Goal: Task Accomplishment & Management: Complete application form

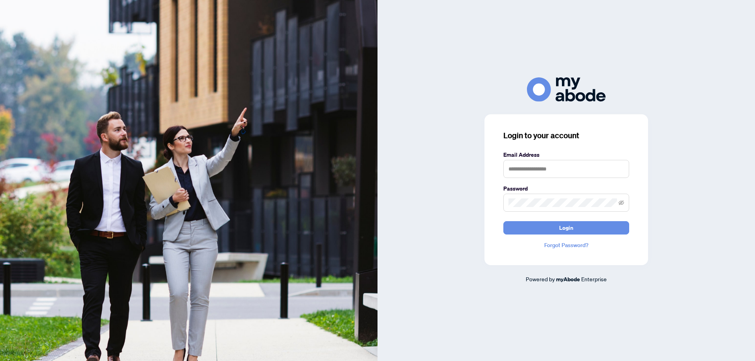
type input "**********"
click at [575, 227] on button "Login" at bounding box center [566, 227] width 126 height 13
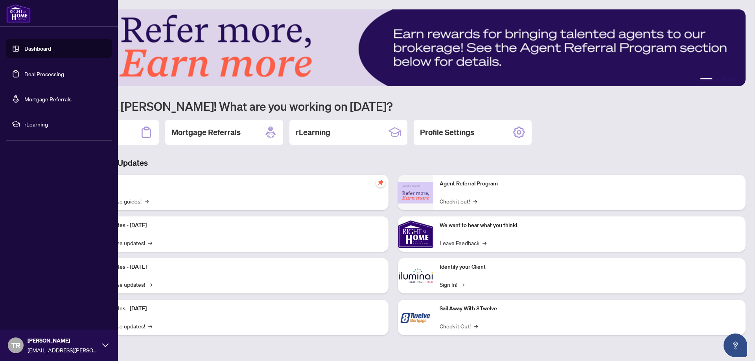
click at [24, 75] on link "Deal Processing" at bounding box center [44, 73] width 40 height 7
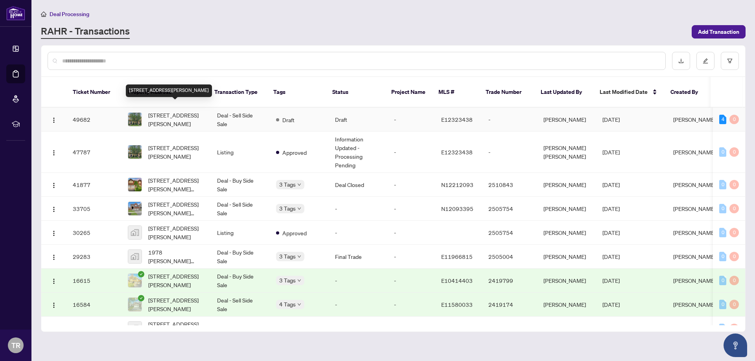
click at [173, 111] on span "[STREET_ADDRESS][PERSON_NAME]" at bounding box center [176, 119] width 56 height 17
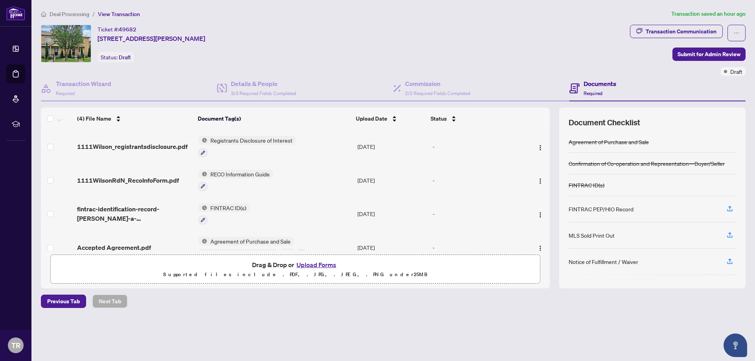
click at [320, 263] on button "Upload Forms" at bounding box center [316, 265] width 44 height 10
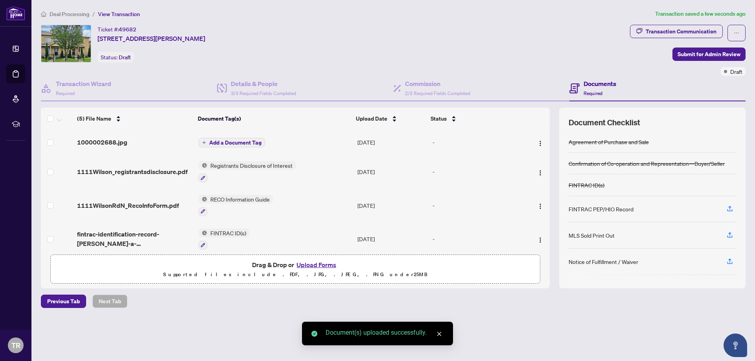
click at [245, 140] on span "Add a Document Tag" at bounding box center [235, 143] width 52 height 6
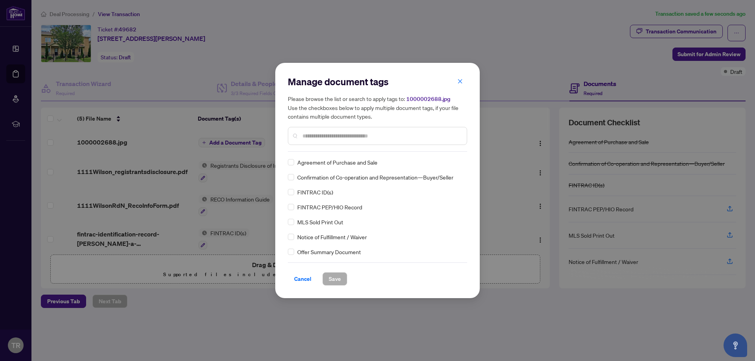
click at [322, 137] on input "text" at bounding box center [381, 136] width 158 height 9
type input "*******"
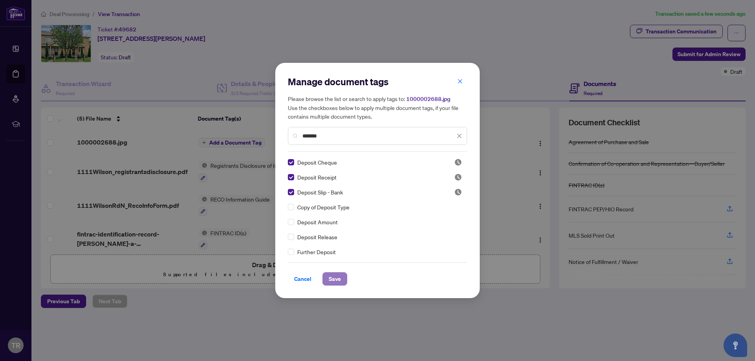
click at [340, 277] on span "Save" at bounding box center [335, 279] width 12 height 13
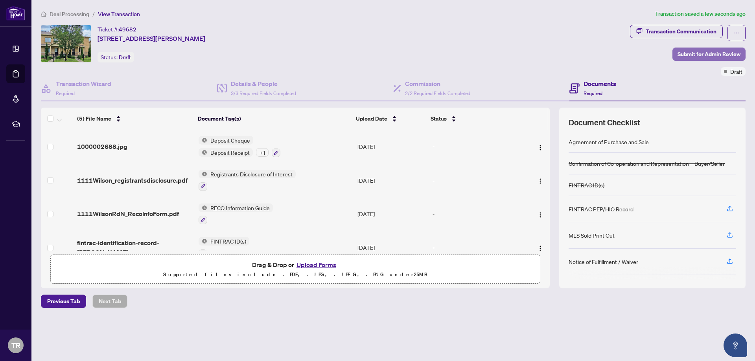
click at [698, 56] on span "Submit for Admin Review" at bounding box center [708, 54] width 63 height 13
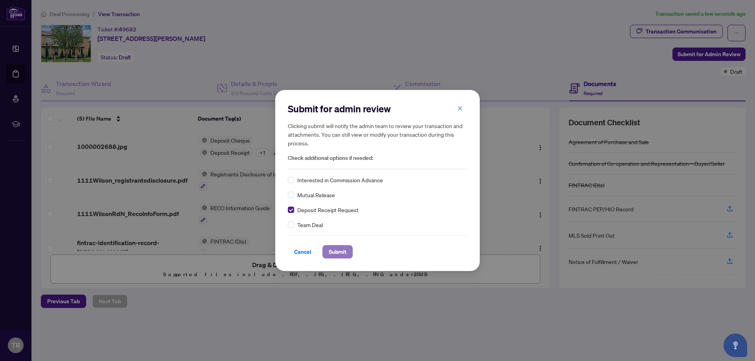
click at [343, 254] on span "Submit" at bounding box center [338, 252] width 18 height 13
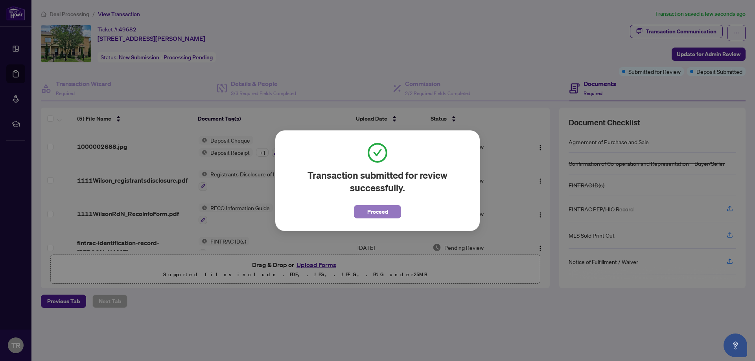
click at [382, 215] on span "Proceed" at bounding box center [377, 212] width 21 height 13
